Goal: Task Accomplishment & Management: Manage account settings

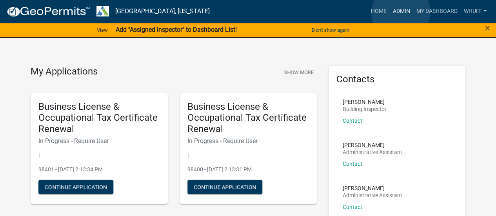
click at [401, 12] on link "Admin" at bounding box center [401, 11] width 24 height 15
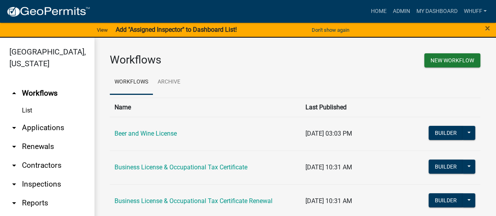
click at [38, 127] on link "arrow_drop_down Applications" at bounding box center [47, 127] width 94 height 19
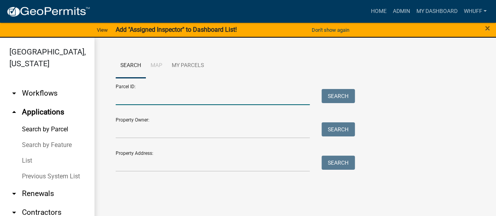
click at [147, 93] on input "Parcel ID:" at bounding box center [213, 97] width 194 height 16
type input "0"
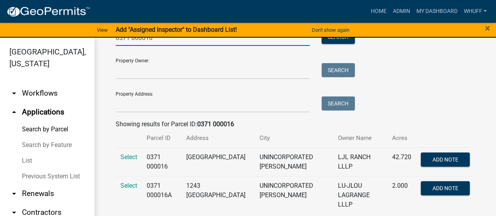
scroll to position [60, 0]
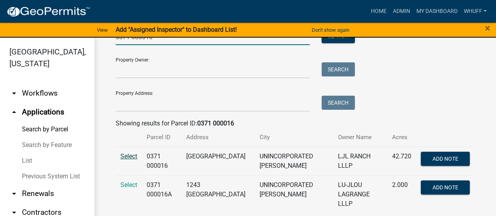
type input "0371 000016"
click at [125, 156] on span "Select" at bounding box center [128, 155] width 17 height 7
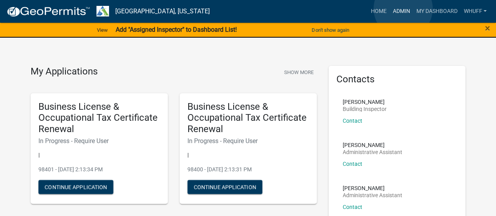
click at [403, 9] on link "Admin" at bounding box center [401, 11] width 24 height 15
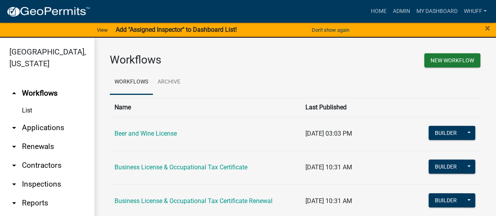
click at [58, 126] on link "arrow_drop_down Applications" at bounding box center [47, 127] width 94 height 19
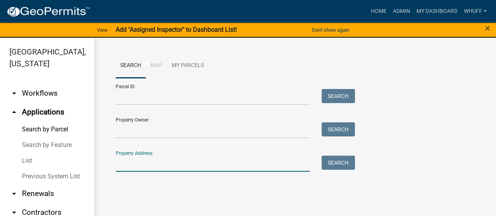
click at [132, 160] on input "Property Address:" at bounding box center [213, 164] width 194 height 16
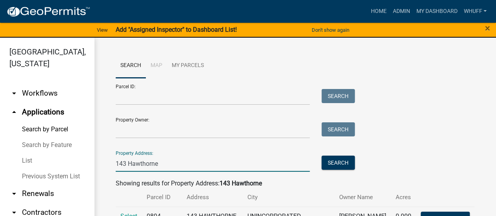
scroll to position [31, 0]
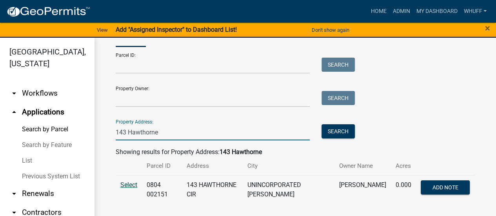
type input "143 Hawthorne"
click at [132, 183] on span "Select" at bounding box center [128, 184] width 17 height 7
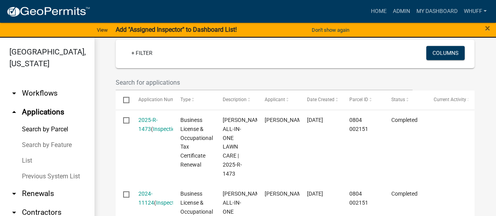
scroll to position [225, 0]
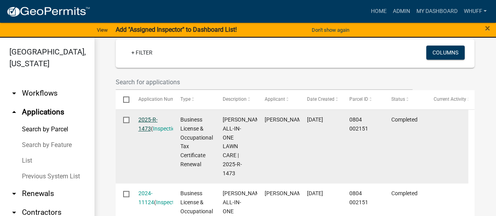
click at [149, 120] on link "2025-R-1473" at bounding box center [147, 123] width 19 height 15
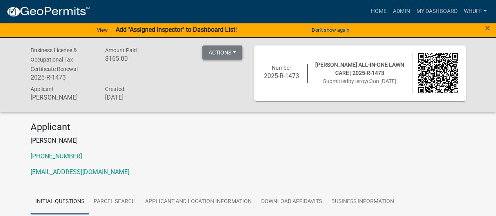
click at [234, 54] on button "Actions" at bounding box center [222, 52] width 40 height 14
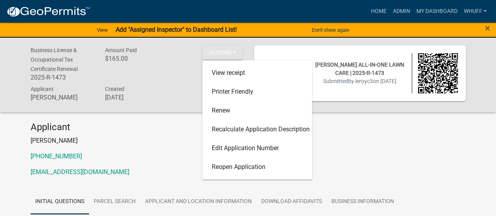
click at [163, 129] on h4 "Applicant" at bounding box center [248, 127] width 435 height 11
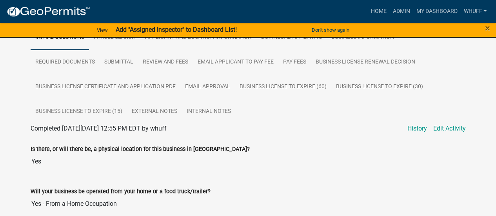
scroll to position [165, 0]
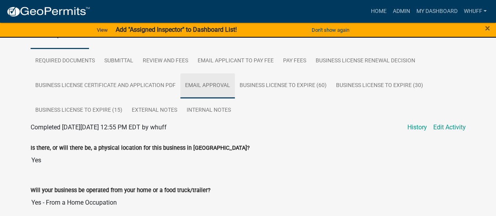
click at [203, 79] on link "Email Approval" at bounding box center [207, 85] width 54 height 25
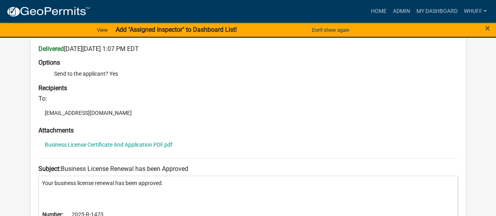
scroll to position [288, 0]
click at [158, 147] on link "Business License Certificate And Application PDF.pdf" at bounding box center [109, 144] width 128 height 5
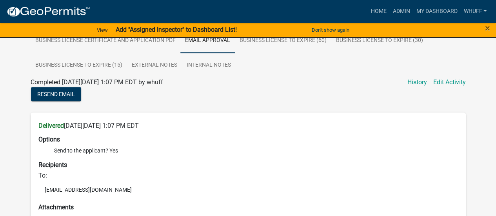
scroll to position [192, 0]
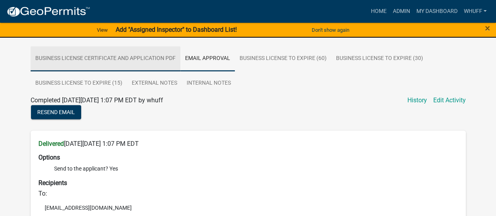
click at [157, 51] on link "Business License Certificate And Application PDF" at bounding box center [106, 58] width 150 height 25
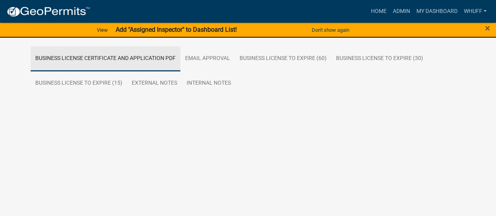
scroll to position [124, 0]
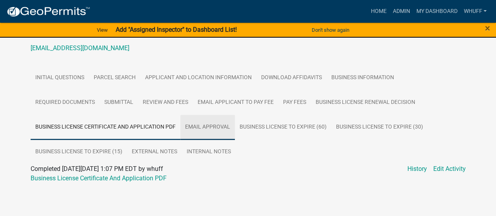
click at [210, 130] on link "Email Approval" at bounding box center [207, 127] width 54 height 25
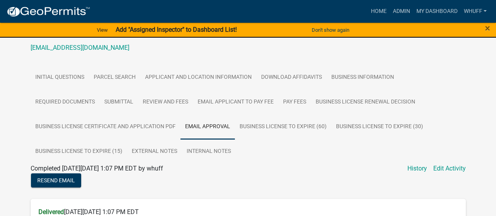
click at [241, 167] on div "Completed [DATE][DATE] 1:07 PM EDT by whuff Edit Activity History" at bounding box center [248, 168] width 435 height 9
drag, startPoint x: 0, startPoint y: 186, endPoint x: 61, endPoint y: 177, distance: 61.5
click at [61, 177] on div "Business License & Occupational Tax Certificate Renewal 2025-R-1473 Amount Paid…" at bounding box center [248, 191] width 496 height 557
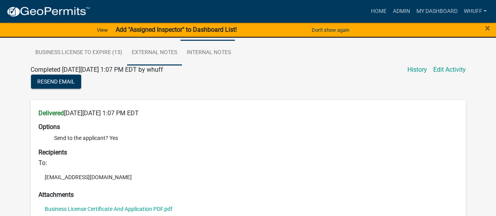
scroll to position [223, 0]
click at [69, 80] on span "Resend Email" at bounding box center [56, 81] width 38 height 6
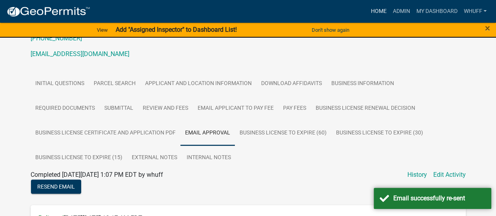
scroll to position [106, 0]
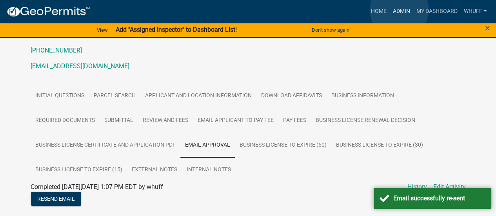
click at [399, 10] on link "Admin" at bounding box center [401, 11] width 24 height 15
click at [397, 10] on link "Admin" at bounding box center [401, 11] width 24 height 15
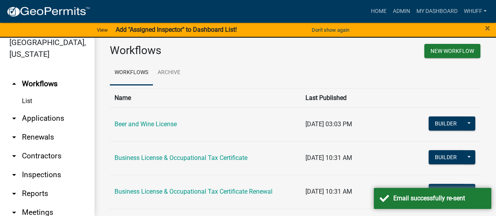
scroll to position [9, 0]
click at [48, 124] on link "arrow_drop_down Applications" at bounding box center [47, 118] width 94 height 19
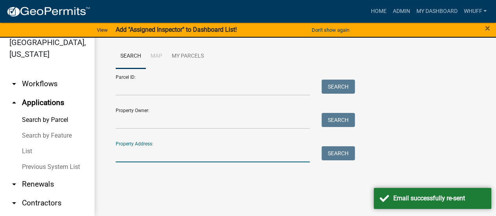
click at [149, 154] on input "Property Address:" at bounding box center [213, 154] width 194 height 16
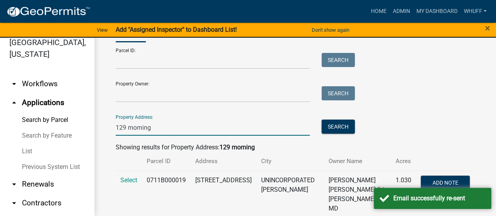
scroll to position [41, 0]
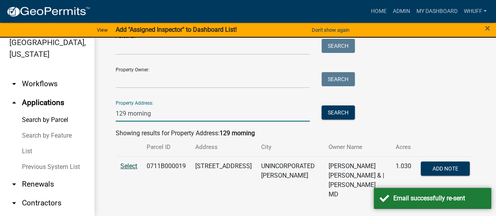
type input "129 morning"
click at [128, 168] on span "Select" at bounding box center [128, 165] width 17 height 7
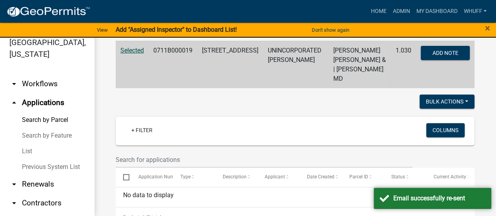
scroll to position [198, 0]
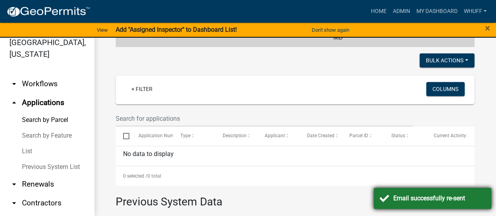
click at [386, 188] on div "Email successfully re-sent" at bounding box center [433, 198] width 118 height 21
